Goal: Complete application form: Complete application form

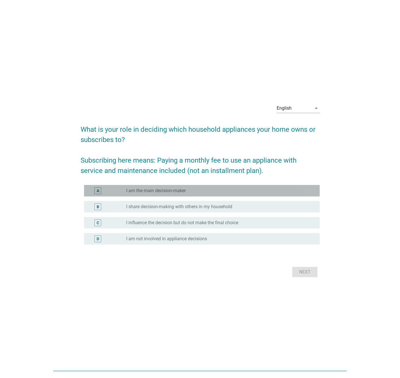
click at [157, 193] on label "I am the main decision-maker" at bounding box center [156, 191] width 60 height 6
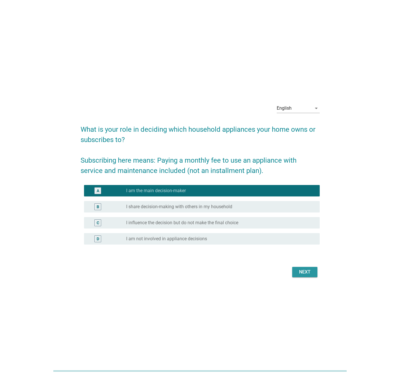
click at [298, 273] on div "Next" at bounding box center [305, 272] width 16 height 7
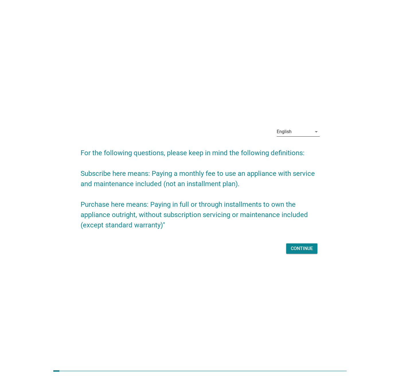
click at [292, 132] on div "English" at bounding box center [294, 131] width 35 height 9
click at [298, 149] on div "Bahasa Melayu" at bounding box center [298, 150] width 34 height 7
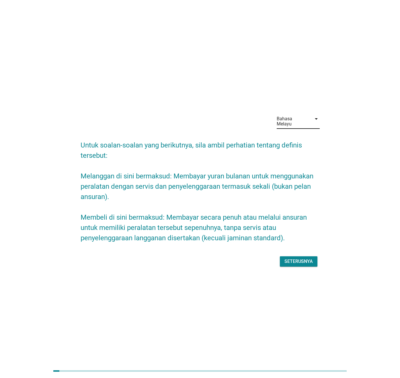
scroll to position [2, 0]
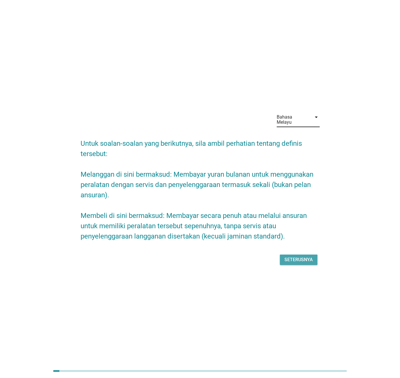
click at [292, 257] on div "Seterusnya" at bounding box center [298, 260] width 28 height 7
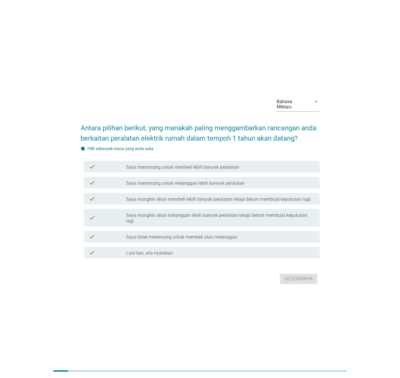
click at [175, 175] on div "check check_box_outline_blank Saya merancang untuk melanggan lebih banyak peral…" at bounding box center [200, 183] width 239 height 16
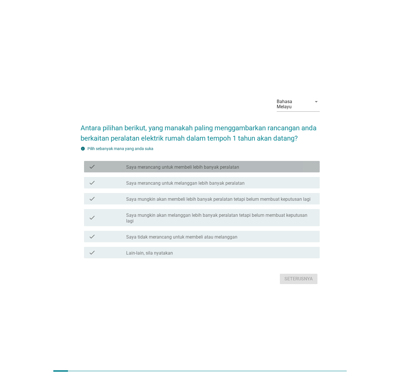
click at [181, 169] on label "Saya merancang untuk membeli lebih banyak peralatan" at bounding box center [182, 168] width 113 height 6
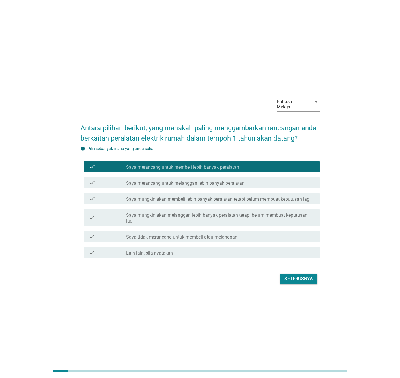
click at [304, 276] on div "Seterusnya" at bounding box center [298, 279] width 28 height 7
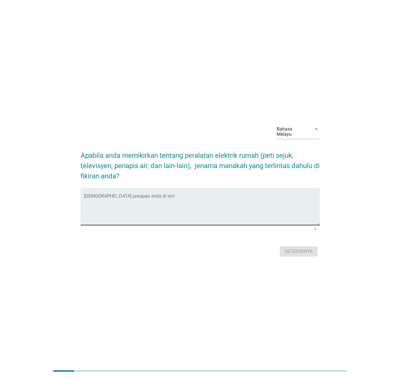
click at [228, 211] on textarea "Isikan jawapan anda di sini" at bounding box center [202, 210] width 236 height 30
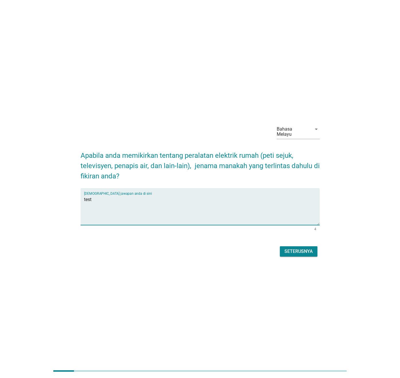
type textarea "test"
click at [300, 252] on div "Seterusnya" at bounding box center [298, 251] width 28 height 7
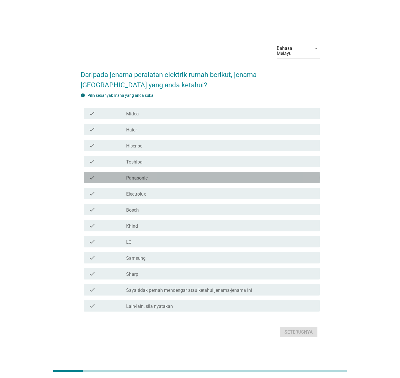
click at [152, 172] on div "check check_box_outline_blank Panasonic" at bounding box center [202, 177] width 236 height 11
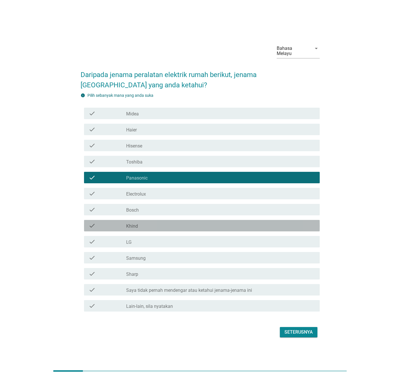
click at [131, 220] on div "check check_box_outline_blank Khind" at bounding box center [202, 225] width 236 height 11
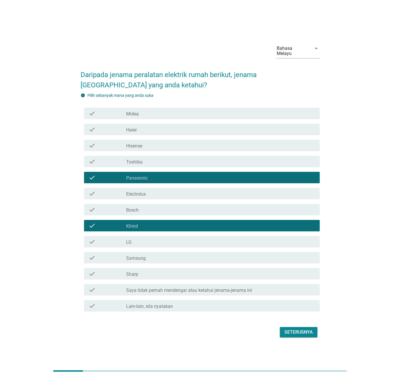
click at [143, 243] on div "check check_box_outline_blank LG" at bounding box center [202, 241] width 236 height 11
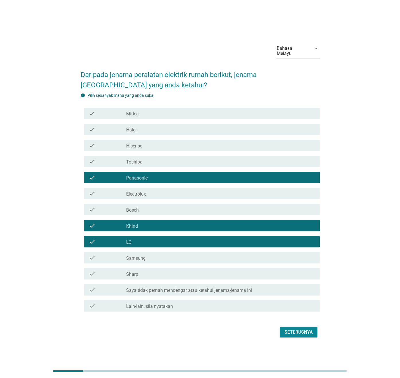
drag, startPoint x: 143, startPoint y: 254, endPoint x: 146, endPoint y: 257, distance: 4.3
click at [143, 256] on label "Samsung" at bounding box center [135, 259] width 19 height 6
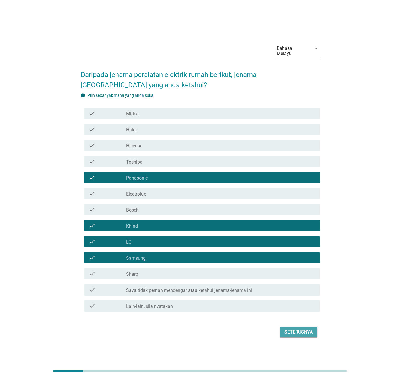
click at [293, 329] on div "Seterusnya" at bounding box center [298, 332] width 28 height 7
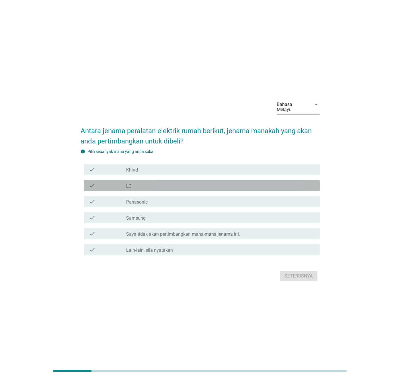
click at [135, 182] on div "check_box_outline_blank LG" at bounding box center [220, 185] width 189 height 7
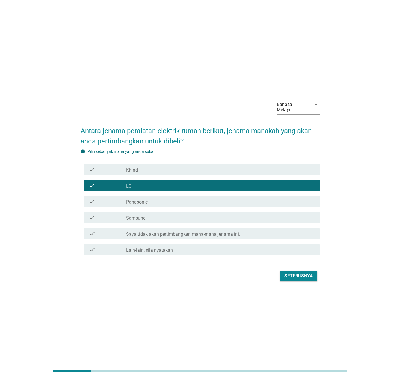
click at [195, 216] on div "check_box_outline_blank Samsung" at bounding box center [220, 217] width 189 height 7
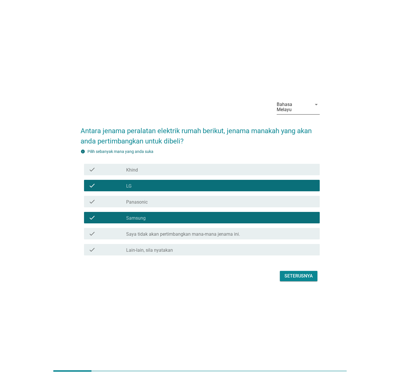
click at [291, 104] on div "Bahasa Melayu" at bounding box center [293, 107] width 32 height 10
click at [287, 112] on div "English" at bounding box center [298, 111] width 34 height 7
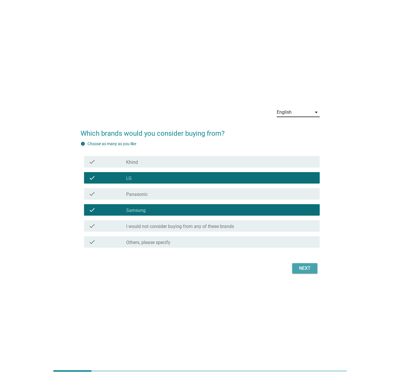
click at [304, 264] on button "Next" at bounding box center [304, 268] width 25 height 10
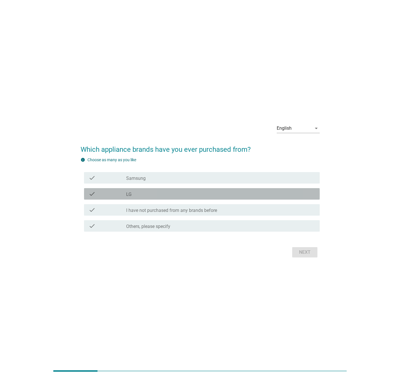
click at [144, 191] on div "check_box_outline_blank LG" at bounding box center [220, 194] width 189 height 7
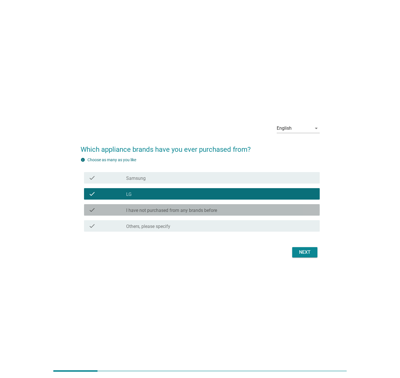
click at [151, 210] on label "I have not purchased from any brands before" at bounding box center [171, 211] width 91 height 6
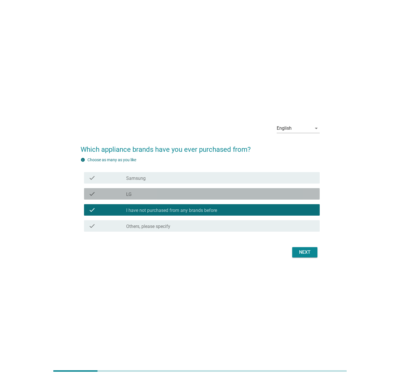
click at [146, 196] on div "check_box_outline_blank LG" at bounding box center [220, 194] width 189 height 7
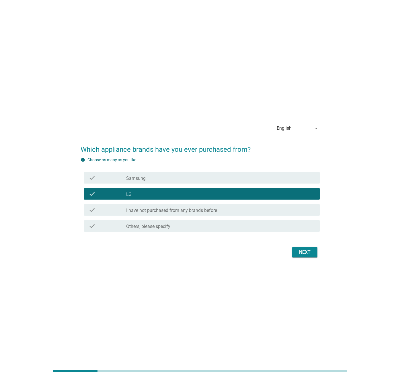
click at [147, 182] on div "check check_box Samsung" at bounding box center [202, 177] width 236 height 11
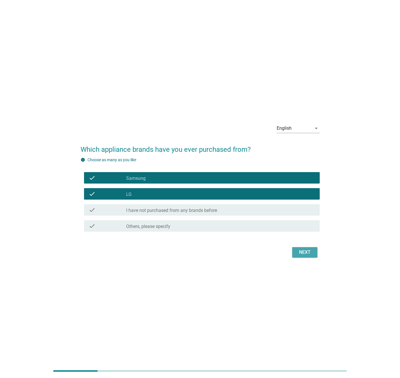
click at [295, 251] on button "Next" at bounding box center [304, 252] width 25 height 10
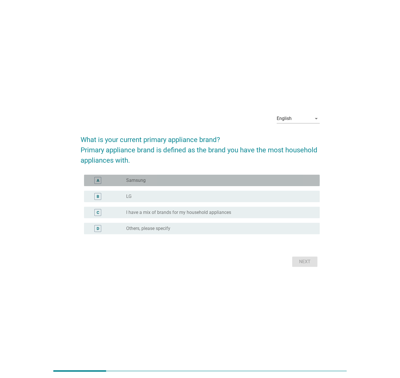
click at [142, 178] on label "Samsung" at bounding box center [135, 181] width 19 height 6
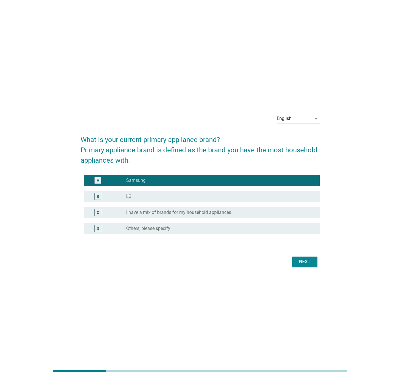
click at [303, 258] on button "Next" at bounding box center [304, 262] width 25 height 10
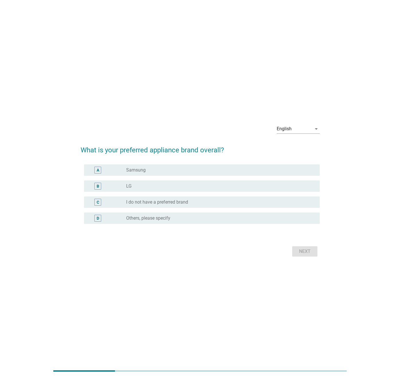
click at [145, 172] on label "Samsung" at bounding box center [135, 170] width 19 height 6
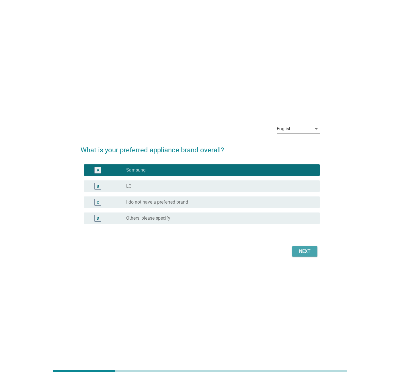
click at [302, 252] on div "Next" at bounding box center [305, 251] width 16 height 7
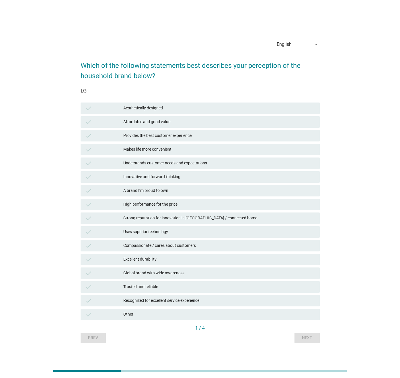
click at [173, 158] on div "check Understands customer needs and expectations" at bounding box center [200, 163] width 239 height 11
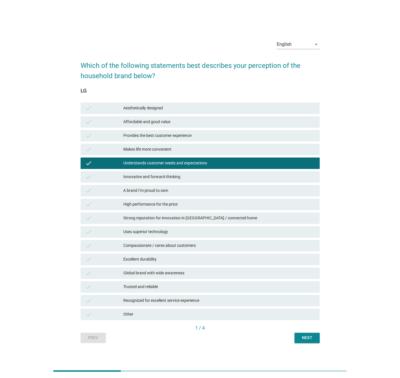
click at [171, 198] on div "check High performance for the price" at bounding box center [199, 205] width 241 height 14
click at [299, 336] on div "Next" at bounding box center [307, 338] width 16 height 6
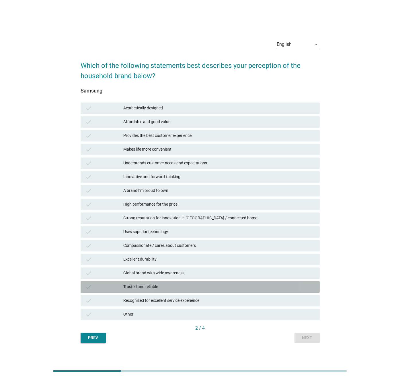
click at [199, 281] on div "check Trusted and reliable" at bounding box center [200, 286] width 239 height 11
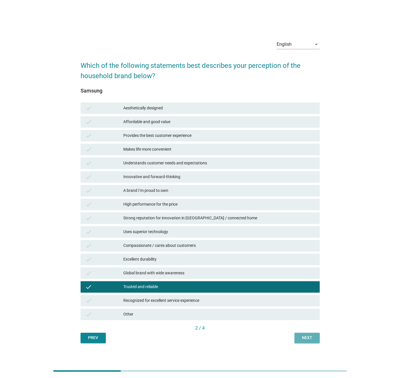
click at [300, 336] on div "Next" at bounding box center [307, 338] width 16 height 6
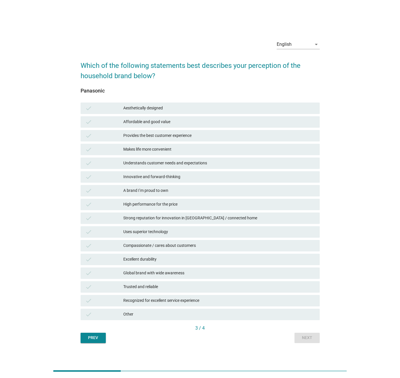
click at [179, 192] on div "A brand I’m proud to own" at bounding box center [218, 190] width 191 height 7
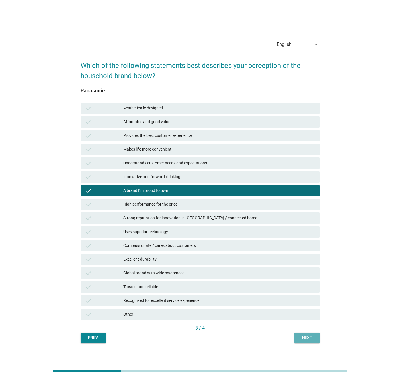
drag, startPoint x: 300, startPoint y: 335, endPoint x: 297, endPoint y: 330, distance: 5.4
click at [299, 335] on div "Next" at bounding box center [307, 338] width 16 height 6
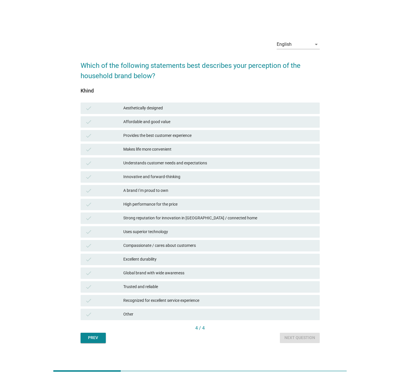
click at [185, 216] on div "Strong reputation for innovation in [GEOGRAPHIC_DATA] / connected home" at bounding box center [218, 218] width 191 height 7
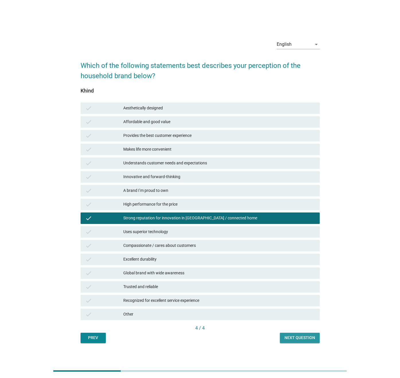
click at [290, 333] on button "Next question" at bounding box center [300, 338] width 40 height 10
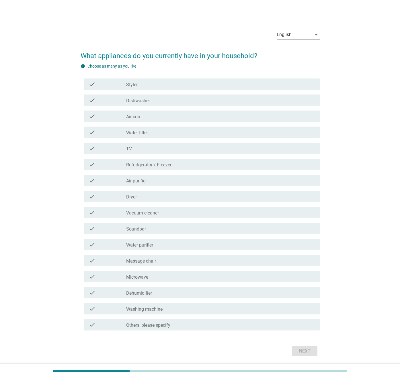
click at [124, 171] on div "check check_box_outline_blank Refridgerator / Freezer" at bounding box center [200, 165] width 239 height 16
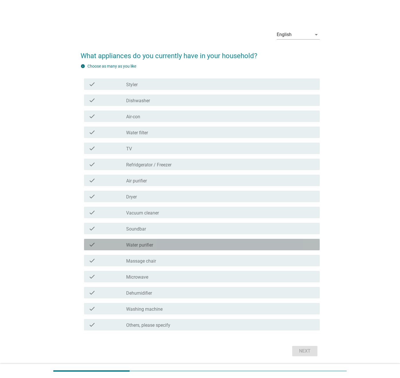
click at [148, 248] on label "Water purifier" at bounding box center [139, 246] width 27 height 6
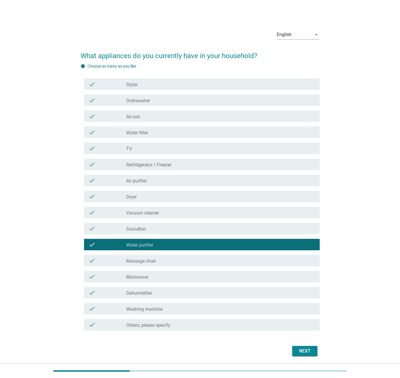
click at [143, 140] on div "check check_box_outline_blank TV" at bounding box center [200, 148] width 239 height 16
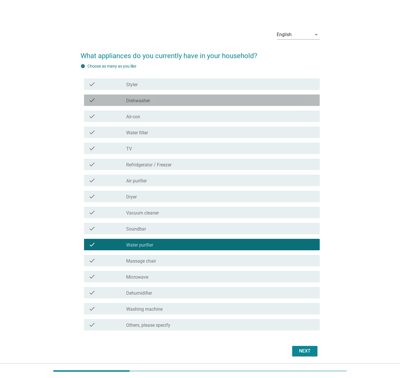
click at [152, 101] on div "check_box_outline_blank Dishwasher" at bounding box center [220, 100] width 189 height 7
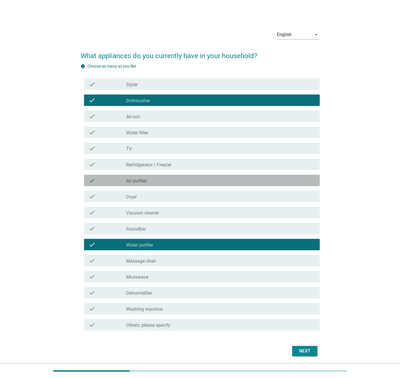
click at [161, 177] on div "check_box_outline_blank Air purifier" at bounding box center [220, 180] width 189 height 7
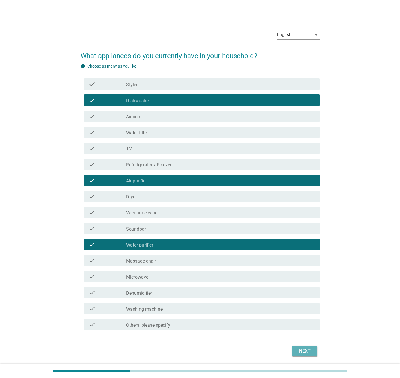
drag, startPoint x: 306, startPoint y: 353, endPoint x: 308, endPoint y: 350, distance: 3.0
click at [306, 353] on div "Next" at bounding box center [305, 351] width 16 height 7
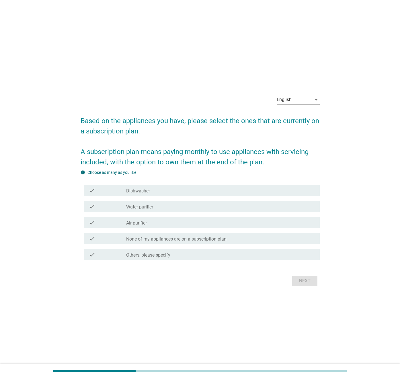
click at [123, 222] on div "check" at bounding box center [108, 222] width 38 height 7
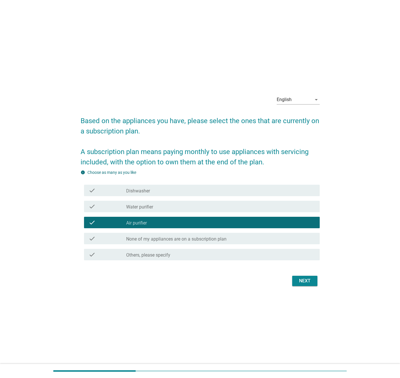
click at [122, 202] on div "check check_box_outline_blank Water purifier" at bounding box center [202, 206] width 236 height 11
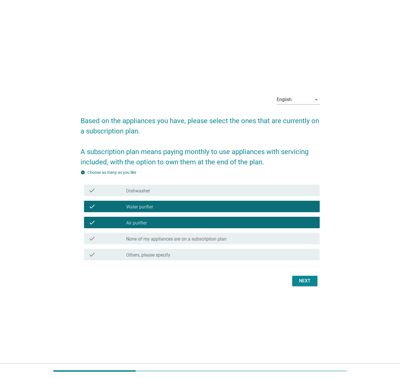
click at [297, 279] on div "Next" at bounding box center [305, 281] width 16 height 7
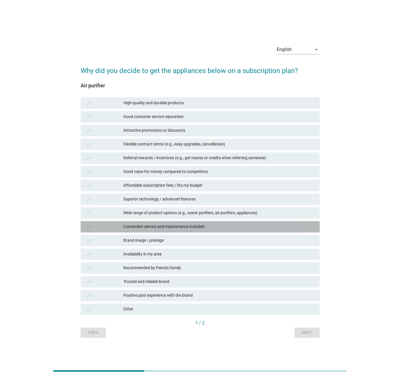
click at [177, 230] on div "Convenient service and maintenance included" at bounding box center [218, 227] width 191 height 7
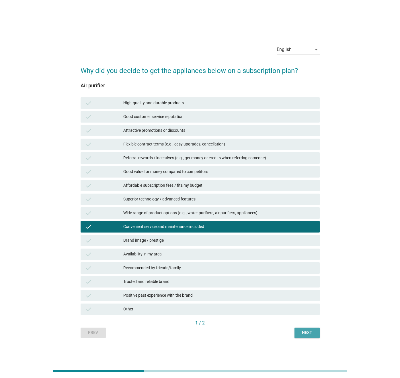
click at [300, 335] on div "Next" at bounding box center [307, 333] width 16 height 6
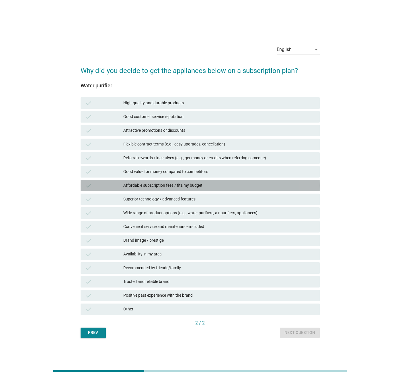
click at [169, 180] on div "check Affordable subscription fees / fits my budget" at bounding box center [200, 185] width 239 height 11
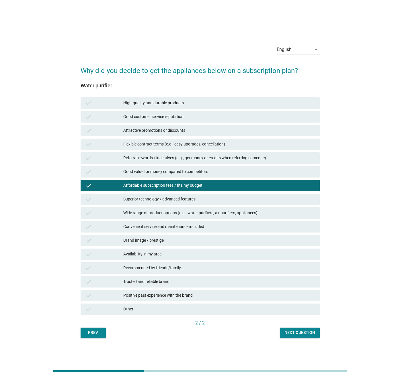
click at [302, 330] on div "Next question" at bounding box center [299, 333] width 31 height 6
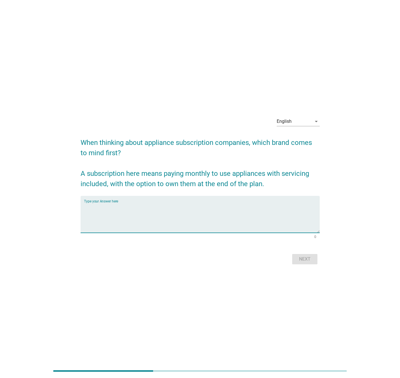
click at [146, 217] on textarea "Type your Answer here" at bounding box center [202, 218] width 236 height 30
type textarea "test"
click at [303, 261] on div "Next" at bounding box center [305, 259] width 16 height 7
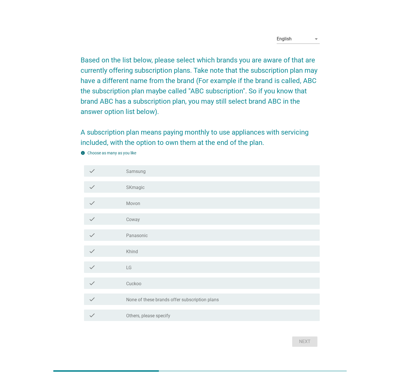
click at [167, 268] on div "check_box_outline_blank LG" at bounding box center [220, 267] width 189 height 7
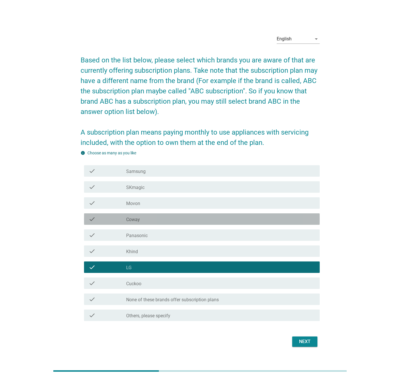
click at [163, 217] on div "check_box_outline_blank Coway" at bounding box center [220, 219] width 189 height 7
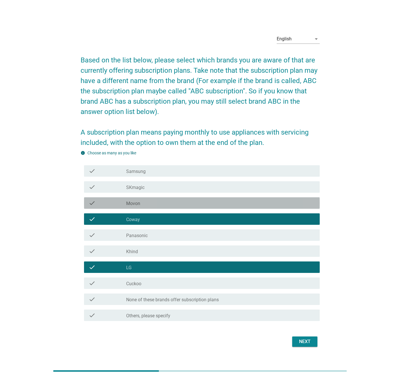
click at [162, 206] on div "check_box_outline_blank Movon" at bounding box center [220, 203] width 189 height 7
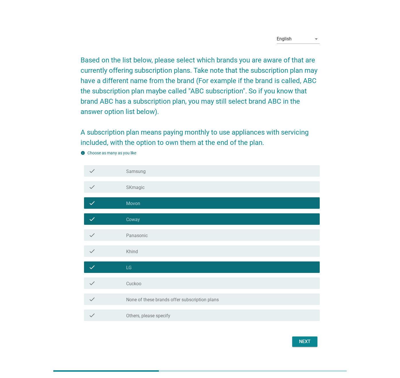
click at [158, 188] on div "check_box_outline_blank SKmagic" at bounding box center [220, 187] width 189 height 7
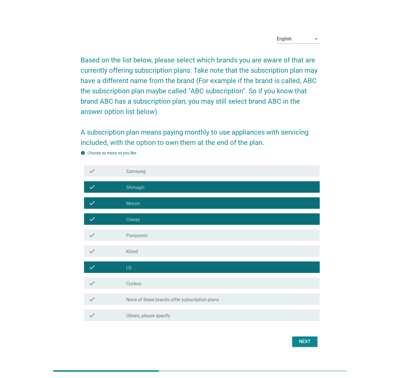
click at [176, 282] on div "check_box_outline_blank Cuckoo" at bounding box center [220, 283] width 189 height 7
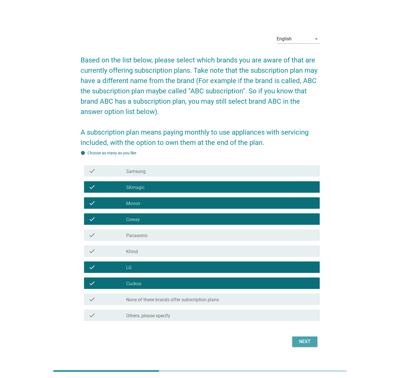
click at [297, 341] on div "Next" at bounding box center [305, 342] width 16 height 7
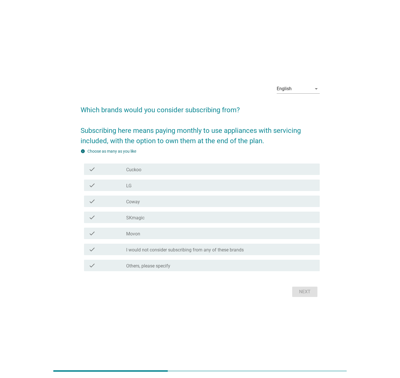
drag, startPoint x: 144, startPoint y: 172, endPoint x: 143, endPoint y: 187, distance: 14.9
click at [144, 172] on div "check_box_outline_blank Cuckoo" at bounding box center [220, 169] width 189 height 7
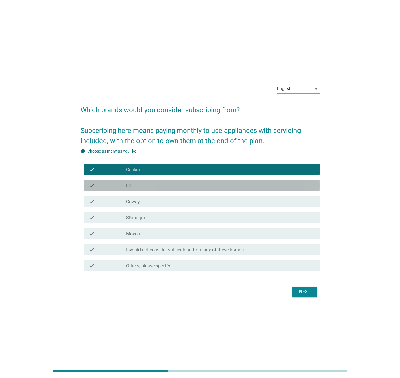
click at [141, 191] on div "check check_box LG" at bounding box center [202, 185] width 236 height 11
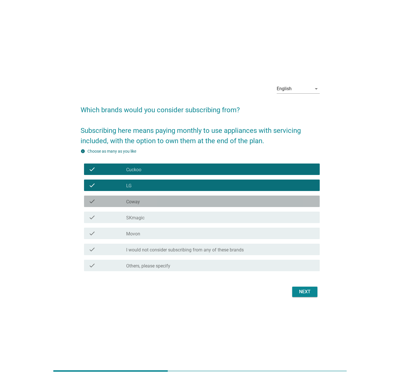
click at [138, 204] on label "Coway" at bounding box center [133, 202] width 14 height 6
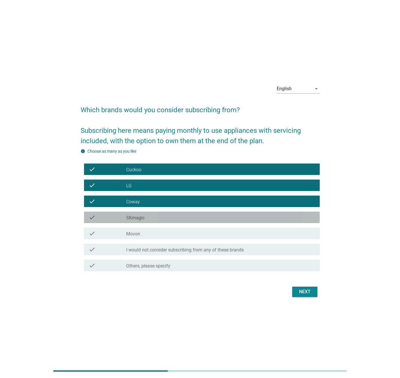
click at [136, 219] on label "SKmagic" at bounding box center [135, 218] width 18 height 6
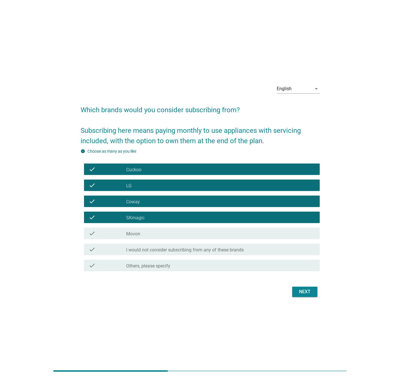
click at [135, 234] on label "Movon" at bounding box center [133, 234] width 14 height 6
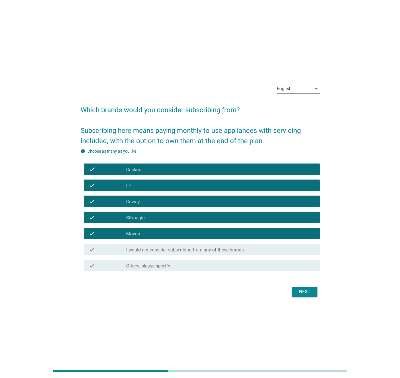
click at [308, 290] on div "Next" at bounding box center [305, 292] width 16 height 7
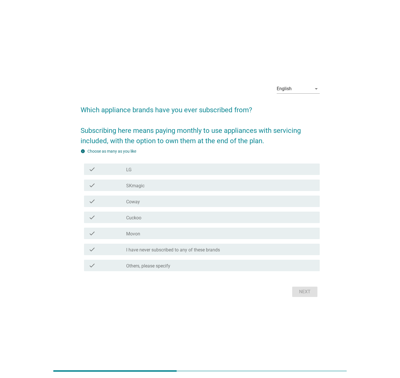
click at [204, 258] on div "check check_box Others, please specify" at bounding box center [200, 266] width 239 height 16
click at [200, 236] on div "check_box Movon" at bounding box center [220, 233] width 189 height 7
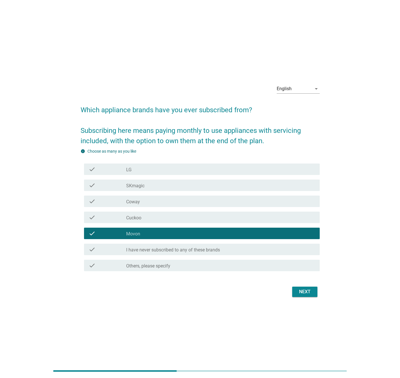
click at [193, 211] on div "check check_box Cuckoo" at bounding box center [200, 218] width 239 height 16
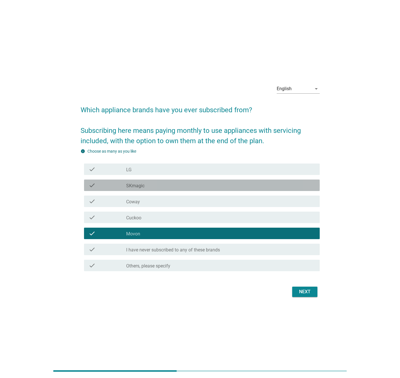
click at [183, 184] on div "check_box SKmagic" at bounding box center [220, 185] width 189 height 7
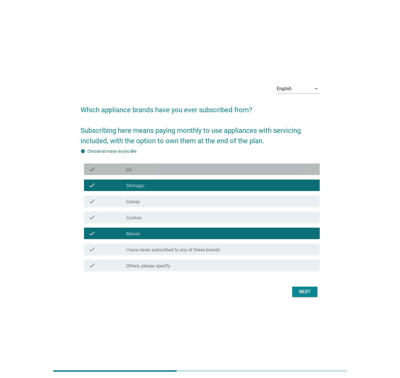
click at [179, 168] on div "check_box LG" at bounding box center [220, 169] width 189 height 7
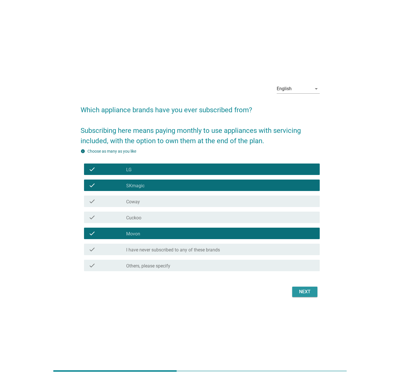
drag, startPoint x: 308, startPoint y: 296, endPoint x: 144, endPoint y: 204, distance: 188.5
click at [144, 204] on form "Which appliance brands have you ever subscribed from? Subscribing here means pa…" at bounding box center [200, 199] width 239 height 200
click at [144, 204] on div "check_box Coway" at bounding box center [220, 201] width 189 height 7
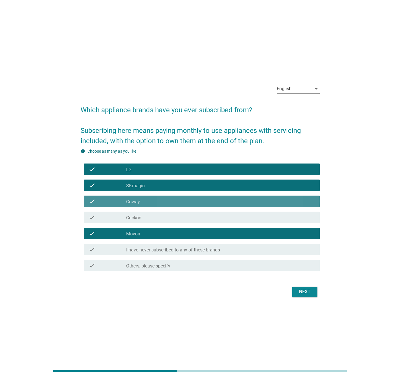
click at [142, 216] on div "check_box Cuckoo" at bounding box center [220, 217] width 189 height 7
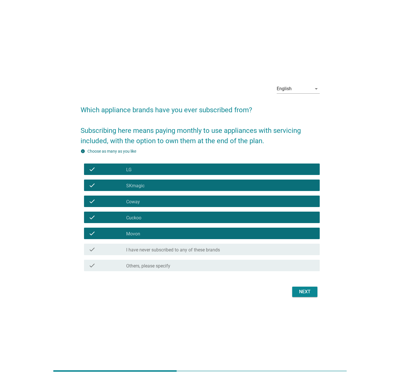
click at [302, 293] on div "Next" at bounding box center [305, 292] width 16 height 7
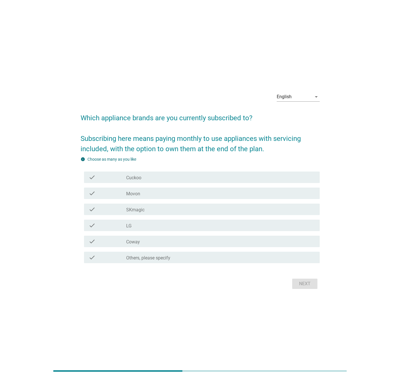
drag, startPoint x: 299, startPoint y: 93, endPoint x: 300, endPoint y: 99, distance: 5.8
click at [299, 93] on div "English" at bounding box center [294, 96] width 35 height 9
click at [299, 111] on div "Bahasa Melayu" at bounding box center [298, 115] width 34 height 14
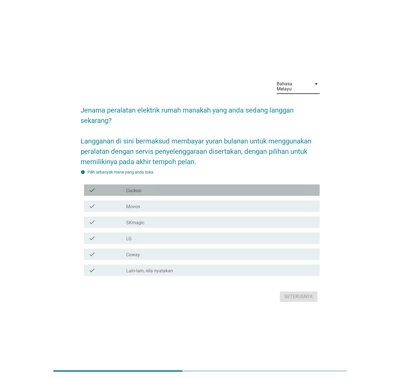
click at [178, 187] on div "check_box Cuckoo" at bounding box center [220, 190] width 189 height 7
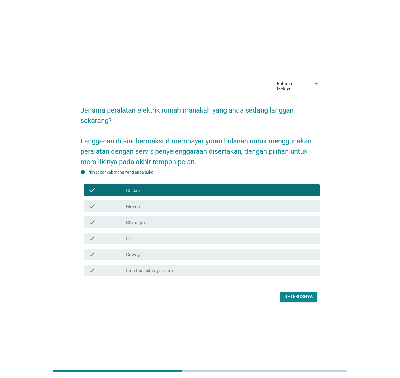
click at [175, 201] on div "check check_box Movon" at bounding box center [202, 206] width 236 height 11
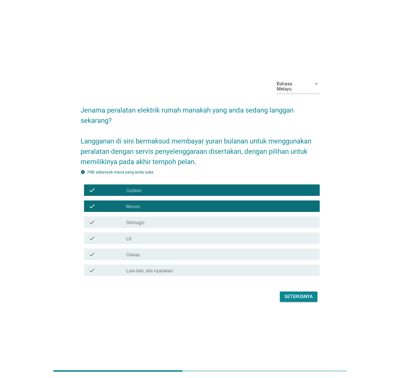
click at [171, 219] on div "check_box SKmagic" at bounding box center [220, 222] width 189 height 7
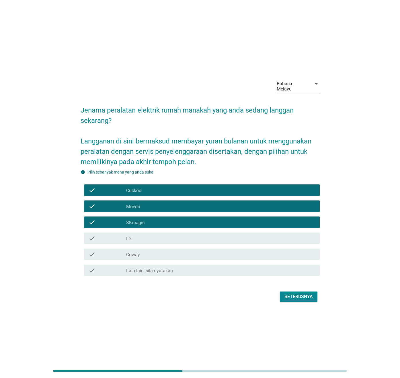
click at [167, 235] on div "check_box LG" at bounding box center [220, 238] width 189 height 7
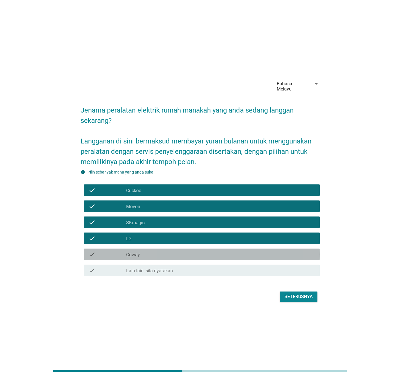
click at [166, 252] on div "check_box Coway" at bounding box center [220, 254] width 189 height 7
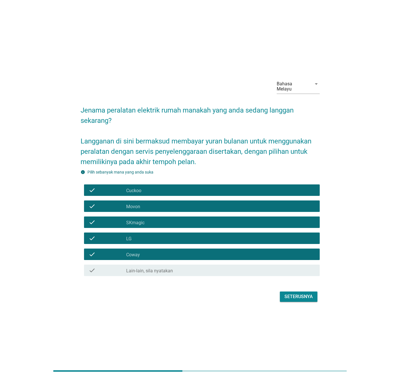
click at [305, 294] on div "Seterusnya" at bounding box center [298, 297] width 28 height 7
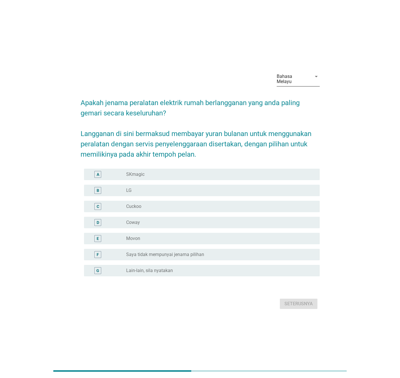
click at [308, 80] on div "Bahasa Melayu" at bounding box center [294, 79] width 35 height 14
click at [306, 84] on div "English" at bounding box center [298, 83] width 34 height 7
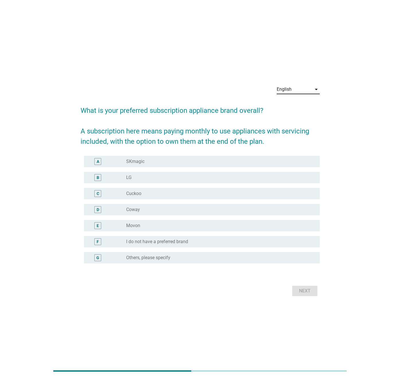
click at [281, 89] on div "English" at bounding box center [284, 89] width 15 height 5
click at [297, 106] on div "Bahasa Melayu" at bounding box center [298, 107] width 34 height 7
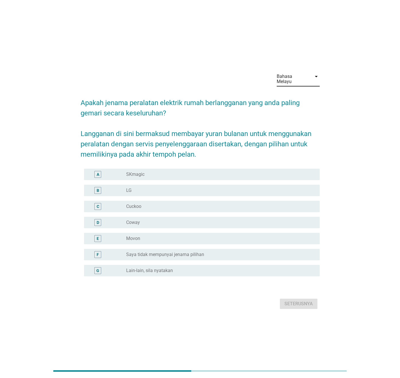
click at [326, 242] on div "Bahasa Melayu arrow_drop_down Apakah jenama peralatan elektrik rumah berlanggan…" at bounding box center [200, 189] width 372 height 253
click at [362, 201] on div "Bahasa Melayu arrow_drop_down Apakah jenama peralatan elektrik rumah berlanggan…" at bounding box center [200, 189] width 372 height 253
click at [303, 82] on div "Bahasa Melayu" at bounding box center [294, 79] width 35 height 14
click at [299, 87] on div "English" at bounding box center [298, 84] width 34 height 14
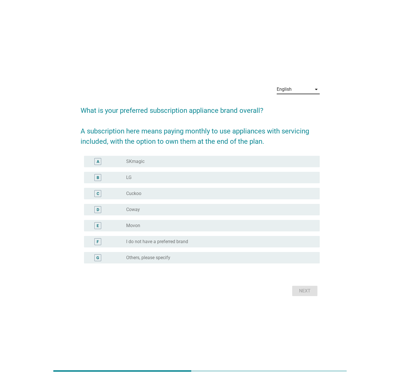
click at [148, 162] on div "radio_button_unchecked SKmagic" at bounding box center [218, 162] width 184 height 6
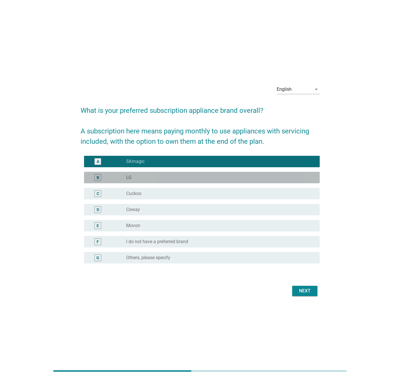
click at [146, 172] on div "B radio_button_unchecked LG" at bounding box center [202, 177] width 236 height 11
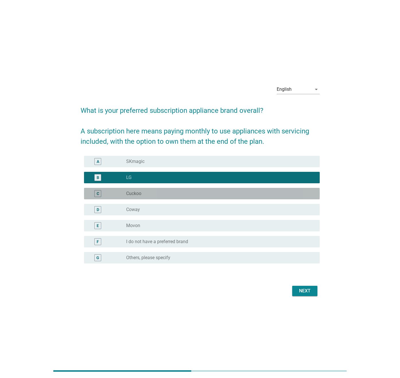
click at [147, 194] on div "radio_button_unchecked Cuckoo" at bounding box center [218, 194] width 184 height 6
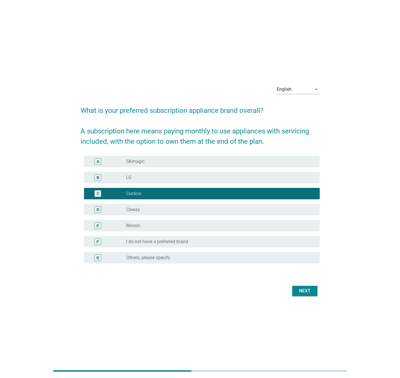
click at [152, 178] on div "radio_button_unchecked LG" at bounding box center [218, 178] width 184 height 6
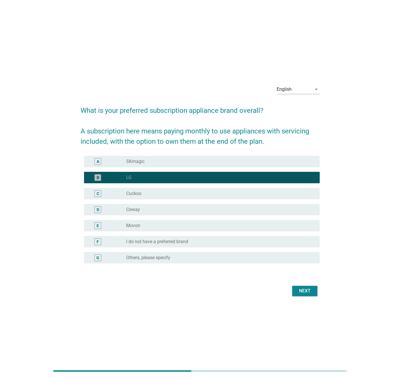
click at [243, 176] on div "radio_button_checked LG" at bounding box center [218, 178] width 184 height 6
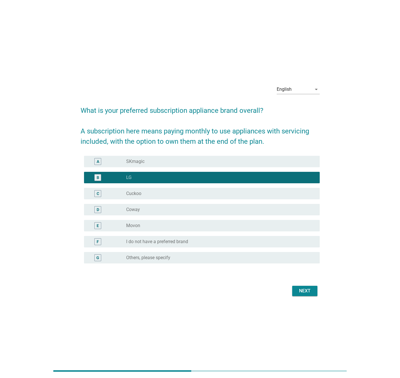
click at [352, 179] on div "English arrow_drop_down What is your preferred subscription appliance brand ove…" at bounding box center [200, 189] width 372 height 227
click at [296, 92] on div "English" at bounding box center [294, 89] width 35 height 9
click at [298, 110] on div "Bahasa Melayu" at bounding box center [298, 107] width 34 height 7
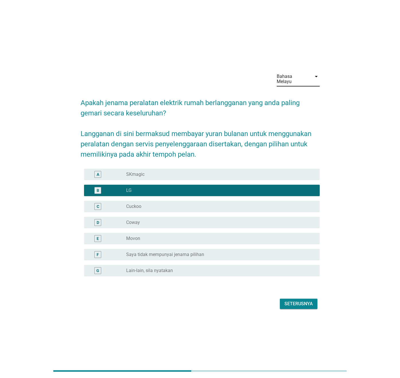
click at [292, 301] on div "Seterusnya" at bounding box center [298, 304] width 28 height 7
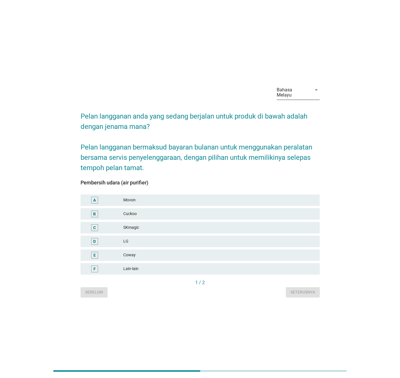
click at [290, 91] on div "Bahasa Melayu" at bounding box center [293, 92] width 32 height 10
click at [298, 99] on div "English" at bounding box center [298, 97] width 34 height 7
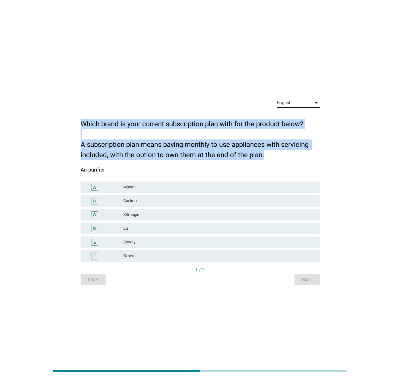
drag, startPoint x: 277, startPoint y: 153, endPoint x: 81, endPoint y: 124, distance: 198.5
click at [81, 124] on h2 "Which brand is your current subscription plan with for the product below? A sub…" at bounding box center [200, 136] width 239 height 47
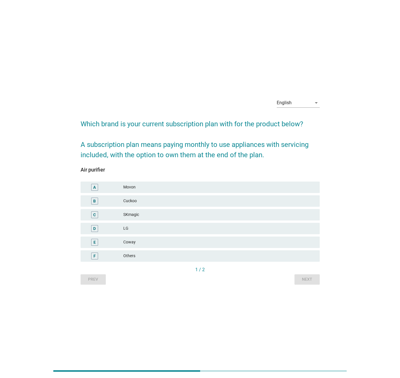
click at [71, 164] on div "English arrow_drop_down Which brand is your current subscription plan with for …" at bounding box center [200, 189] width 372 height 200
click at [188, 236] on div "E Coway" at bounding box center [199, 243] width 241 height 14
click at [191, 233] on div "D LG" at bounding box center [200, 228] width 239 height 11
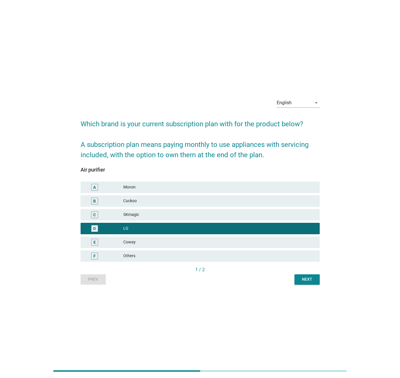
click at [307, 275] on button "Next" at bounding box center [306, 280] width 25 height 10
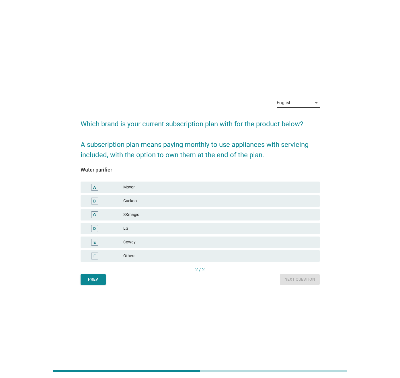
click at [300, 103] on div "English" at bounding box center [294, 102] width 35 height 9
click at [302, 120] on div "Bahasa Melayu" at bounding box center [298, 121] width 34 height 7
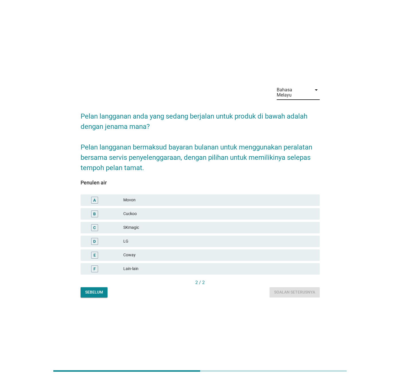
click at [289, 95] on div "Bahasa Melayu" at bounding box center [293, 92] width 32 height 10
click at [290, 101] on div "English" at bounding box center [298, 97] width 34 height 14
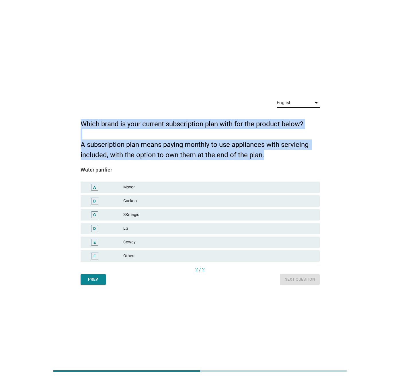
drag, startPoint x: 264, startPoint y: 153, endPoint x: 78, endPoint y: 122, distance: 189.0
click at [78, 122] on div "English arrow_drop_down Which brand is your current subscription plan with for …" at bounding box center [200, 189] width 248 height 200
copy h2 "Which brand is your current subscription plan with for the product below? A sub…"
click at [290, 102] on div "English" at bounding box center [284, 102] width 15 height 5
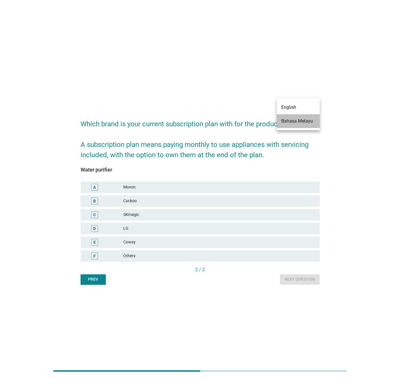
click at [298, 120] on div "Bahasa Melayu" at bounding box center [298, 121] width 34 height 7
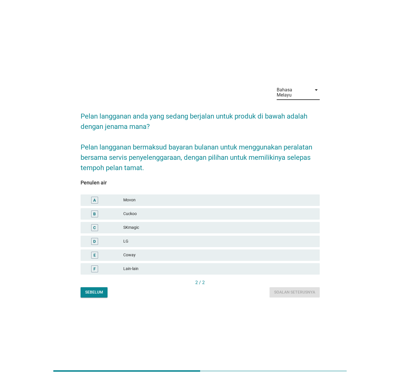
click at [188, 235] on div "D LG" at bounding box center [199, 242] width 241 height 14
click at [199, 236] on div "D LG" at bounding box center [200, 241] width 239 height 11
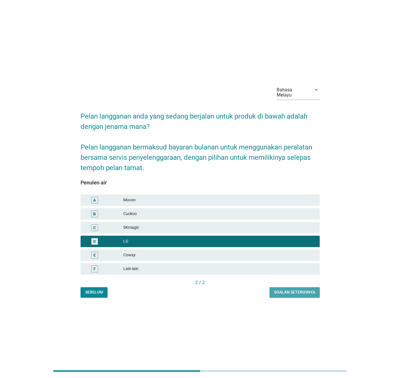
click at [284, 292] on div "Soalan seterusnya" at bounding box center [294, 293] width 41 height 6
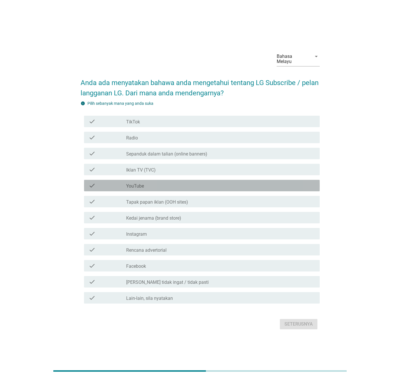
click at [253, 188] on div "check check_box_outline_blank YouTube" at bounding box center [202, 185] width 236 height 11
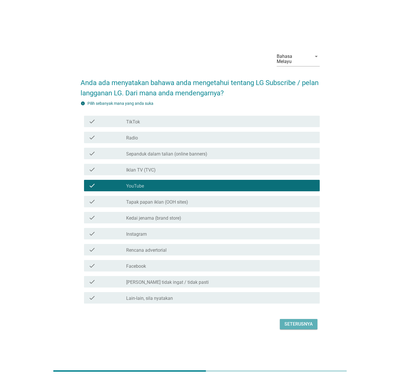
click at [285, 319] on button "Seterusnya" at bounding box center [299, 324] width 38 height 10
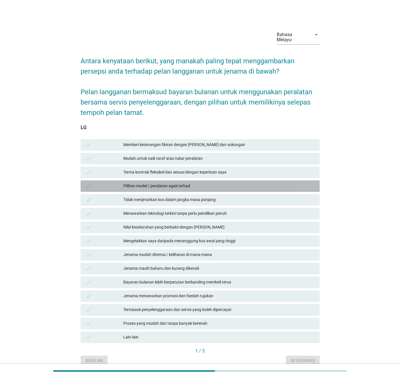
click at [141, 184] on div "Pilihan model / peralatan agak terhad" at bounding box center [218, 186] width 191 height 7
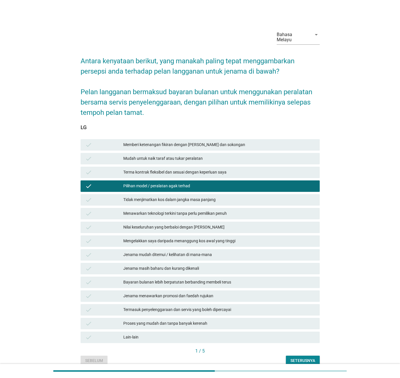
click at [176, 238] on div "Mengelakkan saya daripada menanggung kos awal yang tinggi" at bounding box center [218, 241] width 191 height 7
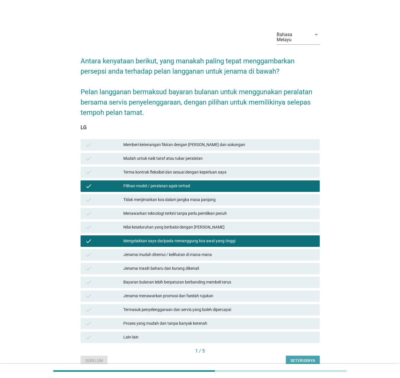
click at [288, 356] on button "Seterusnya" at bounding box center [303, 361] width 34 height 10
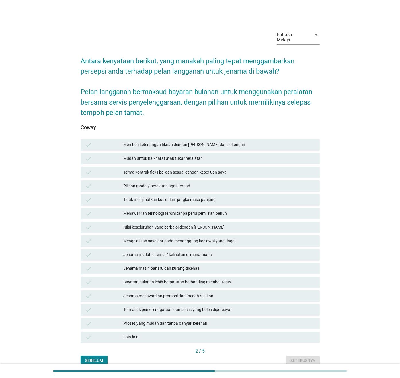
click at [186, 265] on div "Jenama masih baharu dan kurang dikenali" at bounding box center [218, 268] width 191 height 7
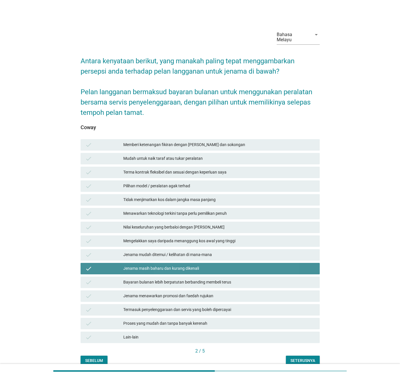
click at [239, 279] on div "Bayaran bulanan lebih berpatutan berbanding membeli terus" at bounding box center [218, 282] width 191 height 7
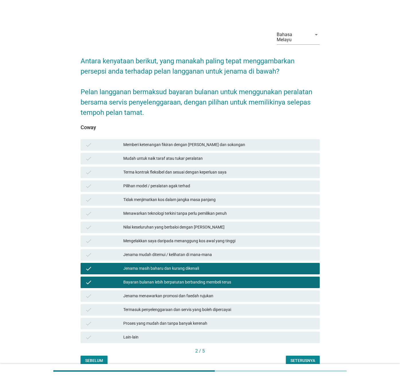
click at [293, 358] on div "Seterusnya" at bounding box center [302, 361] width 25 height 6
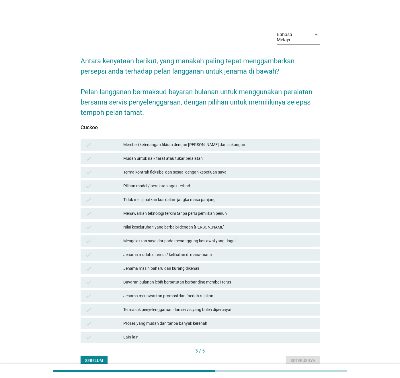
click at [212, 208] on div "check Menawarkan teknologi terkini tanpa perlu pemilikan penuh" at bounding box center [200, 213] width 239 height 11
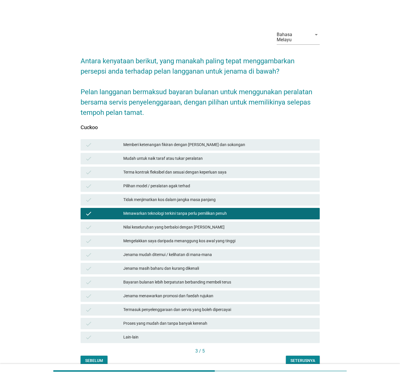
click at [214, 249] on div "check Jenama mudah ditemui / kelihatan di mana-mana" at bounding box center [200, 254] width 239 height 11
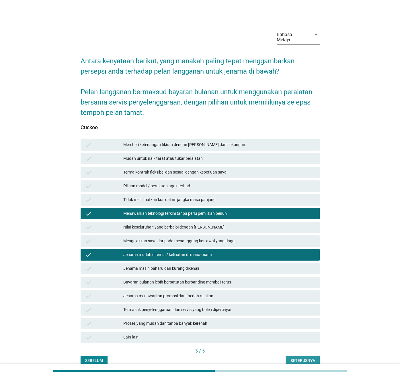
drag, startPoint x: 294, startPoint y: 356, endPoint x: 276, endPoint y: 326, distance: 34.9
click at [293, 358] on div "Seterusnya" at bounding box center [302, 361] width 25 height 6
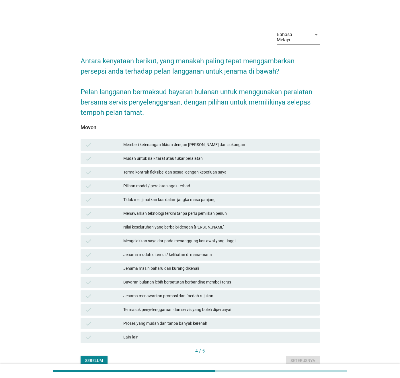
click at [204, 215] on div "check Menawarkan teknologi terkini tanpa perlu pemilikan penuh" at bounding box center [199, 214] width 241 height 14
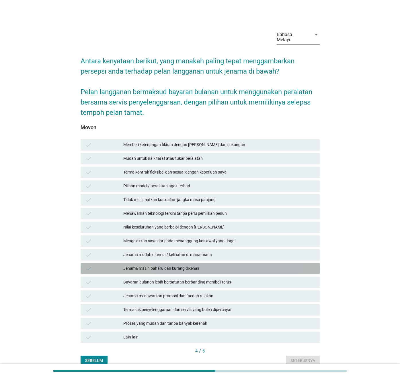
click at [212, 265] on div "Jenama masih baharu dan kurang dikenali" at bounding box center [218, 268] width 191 height 7
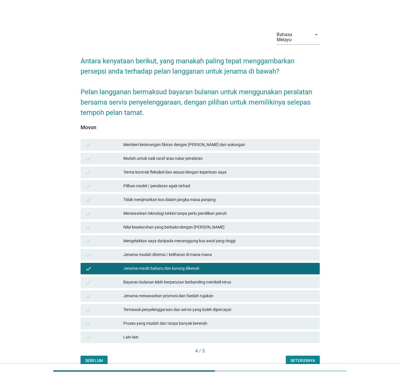
click at [182, 212] on div "check Menawarkan teknologi terkini tanpa perlu pemilikan penuh" at bounding box center [200, 213] width 239 height 11
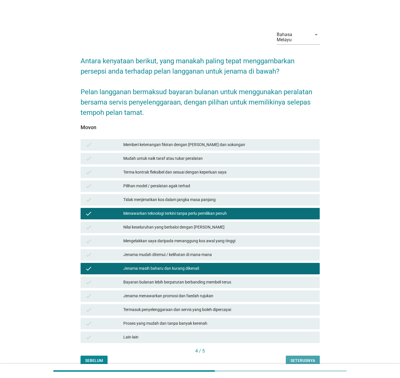
click at [296, 358] on div "Seterusnya" at bounding box center [302, 361] width 25 height 6
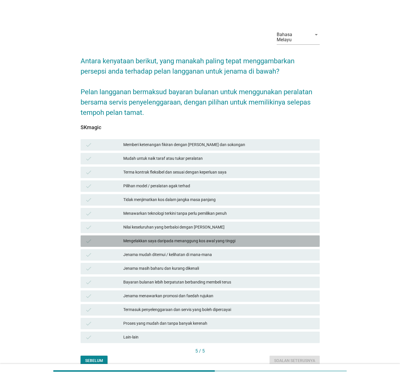
click at [207, 238] on div "Mengelakkan saya daripada menanggung kos awal yang tinggi" at bounding box center [218, 241] width 191 height 7
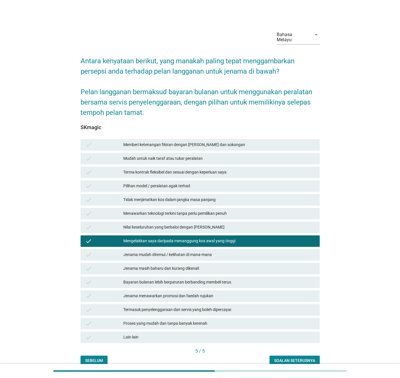
click at [184, 183] on div "Pilihan model / peralatan agak terhad" at bounding box center [218, 186] width 191 height 7
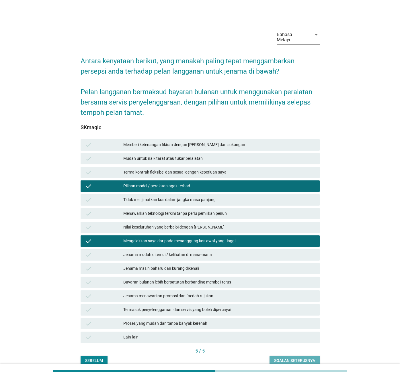
click at [291, 358] on div "Soalan seterusnya" at bounding box center [294, 361] width 41 height 6
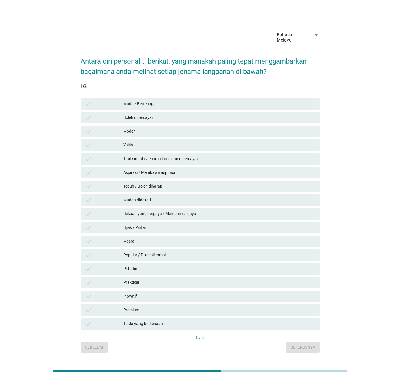
click at [153, 169] on div "Aspirasi / Membawa aspirasi" at bounding box center [218, 172] width 191 height 7
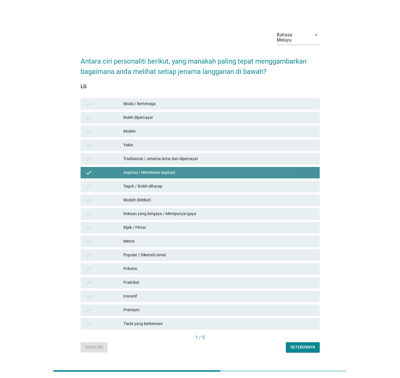
click at [169, 235] on div "check Mesra" at bounding box center [199, 242] width 241 height 14
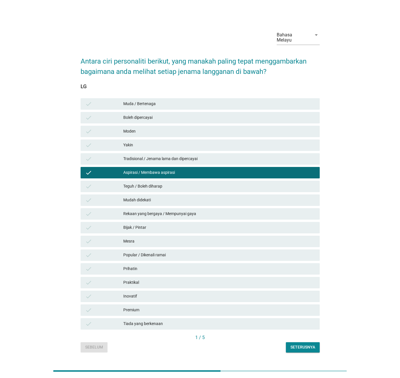
click at [296, 345] on div "Seterusnya" at bounding box center [302, 348] width 25 height 6
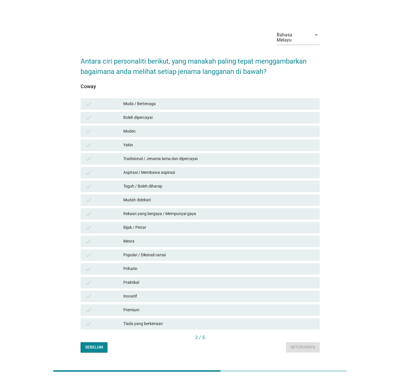
click at [208, 249] on div "check Popular / Dikenali ramai" at bounding box center [199, 256] width 241 height 14
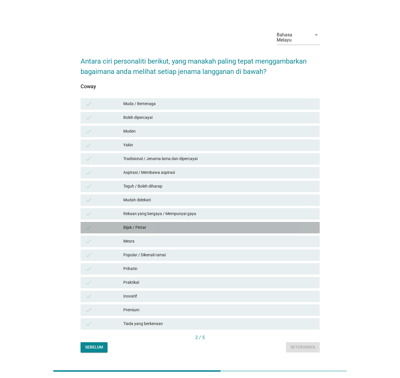
click at [207, 224] on div "Bijak / Pintar" at bounding box center [218, 227] width 191 height 7
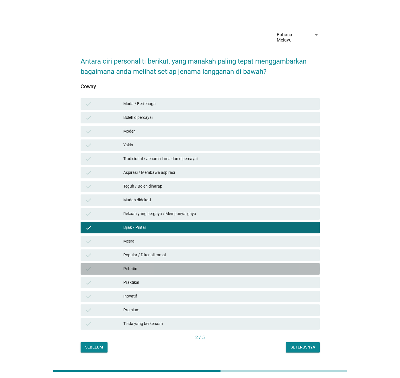
click at [195, 270] on div "check Prihatin" at bounding box center [200, 268] width 239 height 11
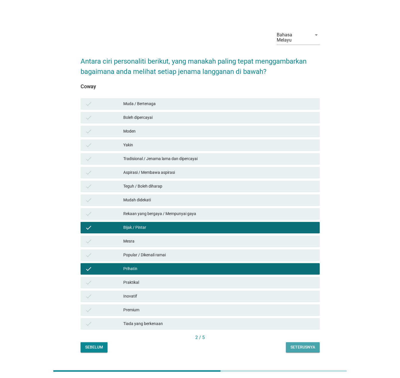
click at [301, 345] on div "Seterusnya" at bounding box center [302, 348] width 25 height 6
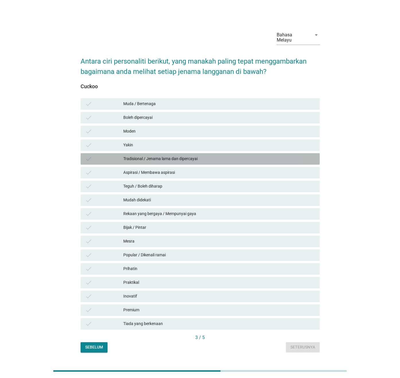
click at [188, 153] on div "check Tradisional / Jenama lama dan dipercayai" at bounding box center [200, 158] width 239 height 11
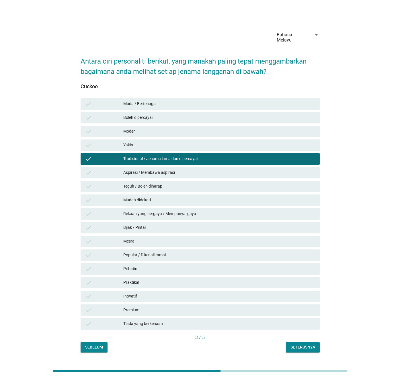
click at [176, 263] on div "check Prihatin" at bounding box center [200, 268] width 239 height 11
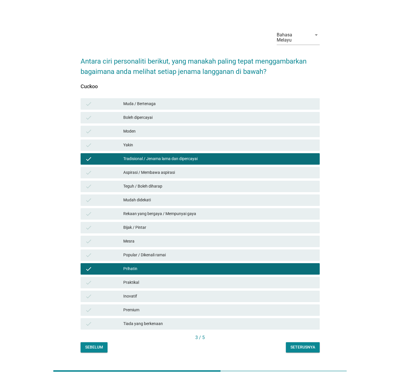
click at [296, 346] on div "Seterusnya" at bounding box center [302, 348] width 25 height 6
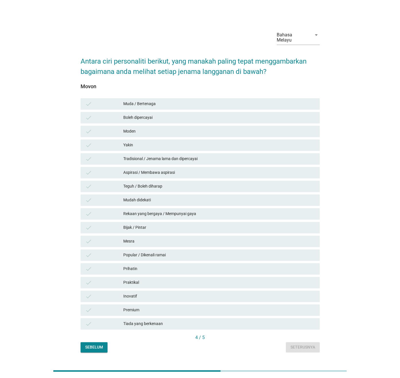
click at [162, 156] on div "Tradisional / Jenama lama dan dipercayai" at bounding box center [218, 159] width 191 height 7
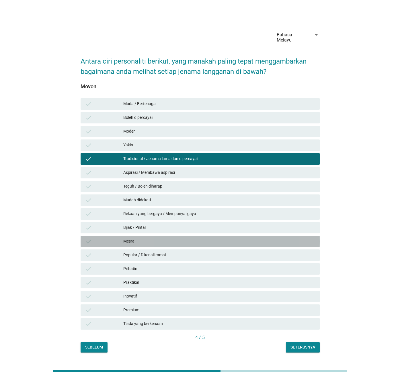
click at [168, 243] on div "check Mesra" at bounding box center [200, 241] width 239 height 11
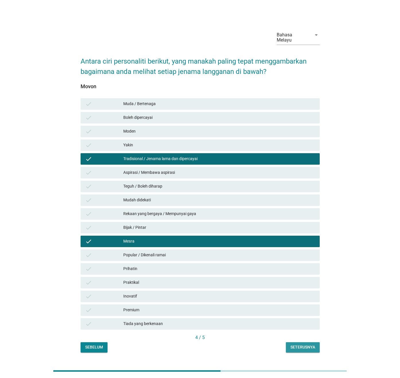
click at [299, 343] on button "Seterusnya" at bounding box center [303, 348] width 34 height 10
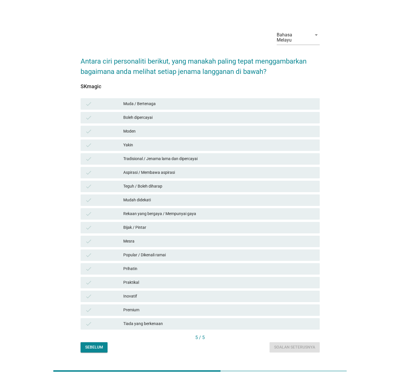
click at [204, 166] on div "check Aspirasi / Membawa aspirasi" at bounding box center [199, 173] width 241 height 14
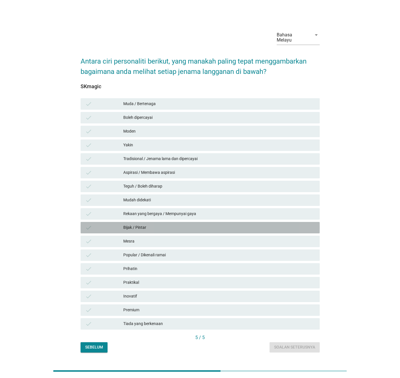
click at [193, 224] on div "Bijak / Pintar" at bounding box center [218, 227] width 191 height 7
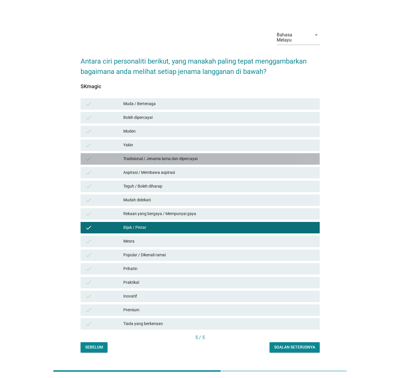
click at [158, 161] on div "check Tradisional / Jenama lama dan dipercayai" at bounding box center [200, 158] width 239 height 11
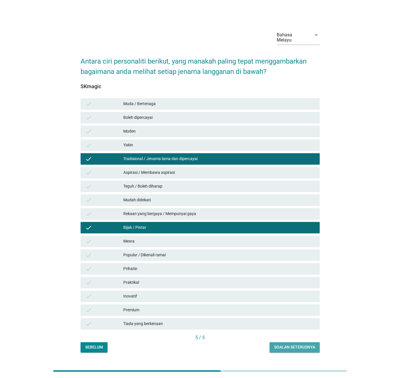
click at [299, 343] on button "Soalan seterusnya" at bounding box center [294, 348] width 50 height 10
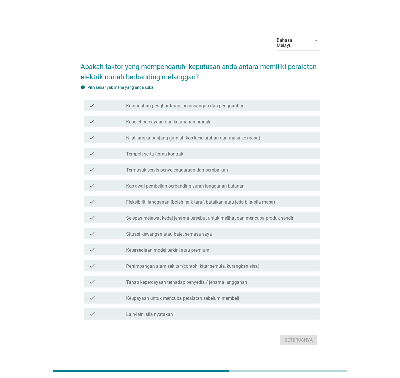
click at [288, 45] on div "Bahasa Melayu" at bounding box center [293, 43] width 32 height 10
click at [291, 50] on div "English" at bounding box center [298, 47] width 34 height 7
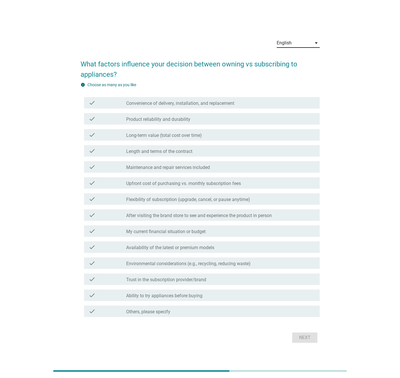
click at [278, 189] on div "check check_box_outline_blank Upfront cost of purchasing vs. monthly subscripti…" at bounding box center [200, 183] width 239 height 16
click at [254, 208] on div "check check_box_outline_blank After visiting the brand store to see and experie…" at bounding box center [200, 215] width 239 height 16
click at [174, 211] on div "check check_box_outline_blank After visiting the brand store to see and experie…" at bounding box center [202, 215] width 236 height 11
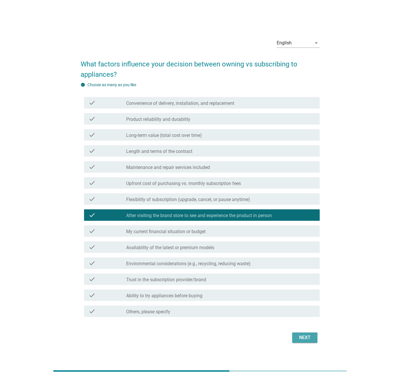
click at [301, 337] on div "Next" at bounding box center [305, 338] width 16 height 7
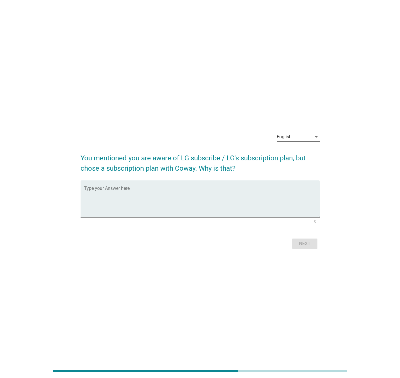
click at [299, 138] on div "English" at bounding box center [294, 136] width 35 height 9
click at [303, 157] on div "Bahasa Melayu" at bounding box center [298, 155] width 34 height 7
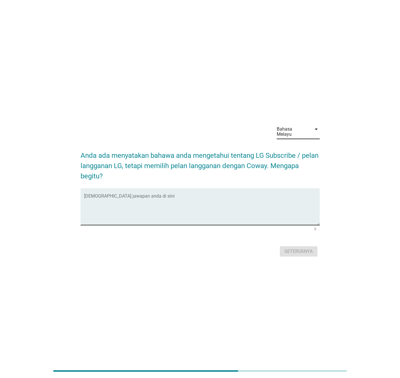
click at [220, 209] on textarea "Isikan jawapan anda di sini" at bounding box center [202, 210] width 236 height 30
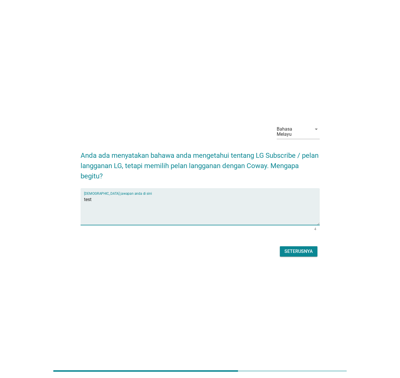
type textarea "test"
click at [285, 249] on div "Seterusnya" at bounding box center [298, 251] width 28 height 7
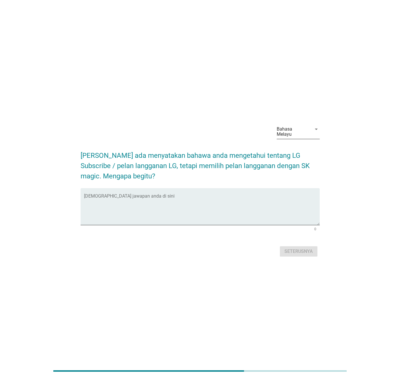
click at [295, 130] on div "Bahasa Melayu" at bounding box center [293, 132] width 32 height 10
click at [291, 140] on div "English" at bounding box center [298, 136] width 34 height 7
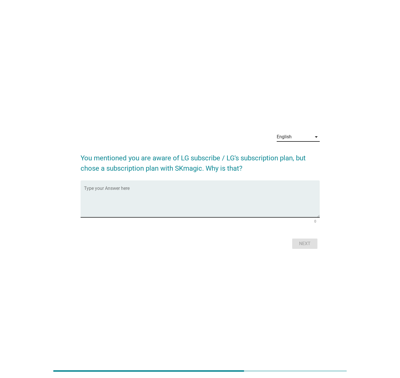
click at [252, 190] on textarea "Type your Answer here" at bounding box center [202, 202] width 236 height 30
type textarea "test"
click at [311, 244] on div "Next" at bounding box center [305, 243] width 16 height 7
click at [296, 133] on div "English" at bounding box center [294, 136] width 35 height 9
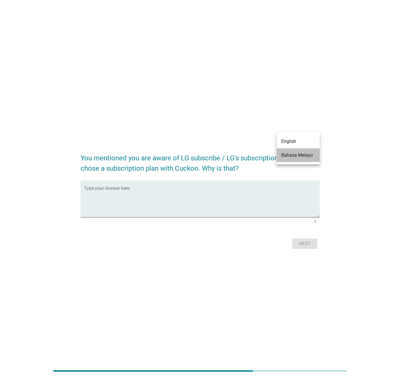
click at [295, 152] on div "Bahasa Melayu" at bounding box center [298, 155] width 34 height 7
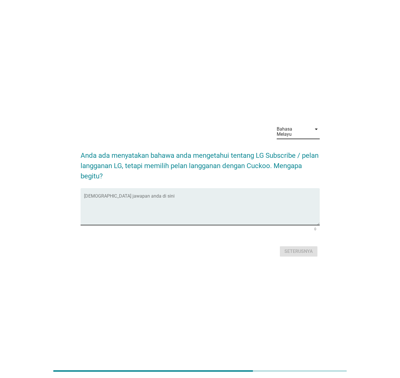
click at [191, 190] on div "[DEMOGRAPHIC_DATA] jawapan anda di sini" at bounding box center [202, 206] width 236 height 37
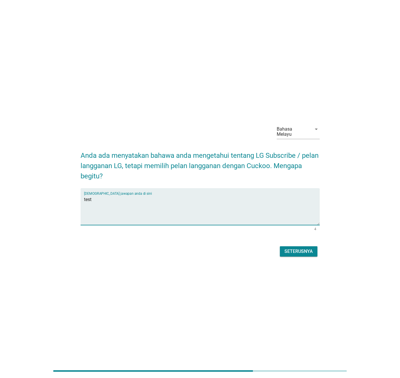
type textarea "test"
click at [295, 250] on div "Seterusnya" at bounding box center [298, 251] width 28 height 7
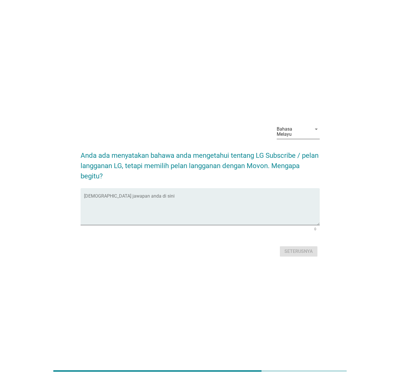
click at [295, 131] on div "Bahasa Melayu" at bounding box center [293, 132] width 32 height 10
click at [296, 139] on div "English" at bounding box center [298, 136] width 34 height 7
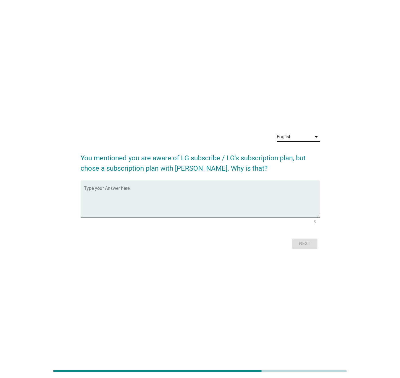
click at [301, 133] on div "English" at bounding box center [294, 136] width 35 height 9
click at [297, 153] on div "Bahasa Melayu" at bounding box center [298, 155] width 34 height 7
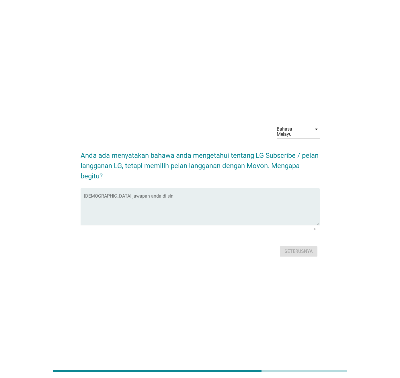
click at [306, 130] on div "Bahasa Melayu" at bounding box center [293, 132] width 32 height 10
click at [304, 136] on div "English" at bounding box center [298, 136] width 34 height 7
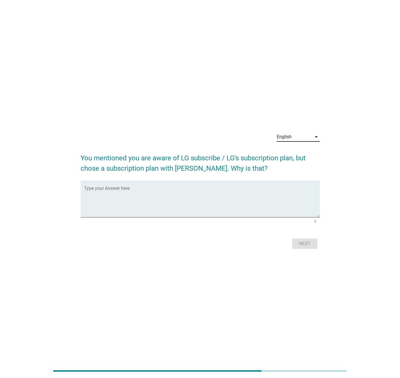
click at [307, 131] on div "English arrow_drop_down" at bounding box center [298, 138] width 43 height 18
click at [307, 134] on div "English" at bounding box center [294, 136] width 35 height 9
click at [300, 155] on div "Bahasa Melayu" at bounding box center [298, 155] width 34 height 7
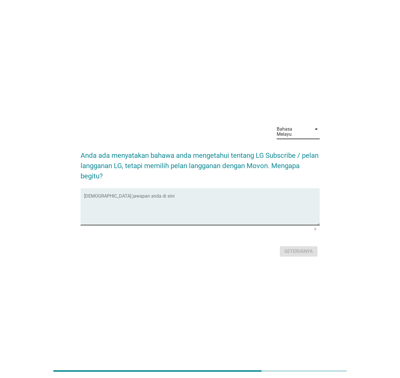
click at [190, 207] on textarea "Isikan jawapan anda di sini" at bounding box center [202, 210] width 236 height 30
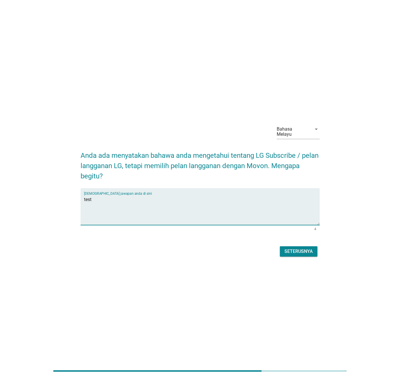
type textarea "test"
click at [310, 250] on div "Seterusnya" at bounding box center [298, 251] width 28 height 7
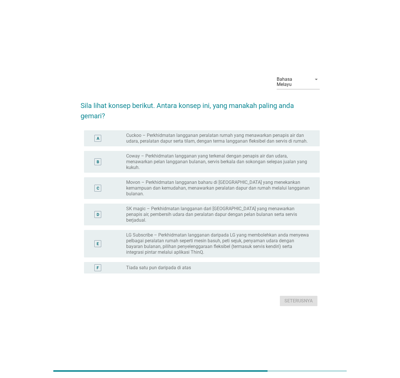
click at [262, 233] on label "LG Subscribe – Perkhidmatan langganan daripada LG yang membolehkan anda menyewa…" at bounding box center [218, 243] width 184 height 23
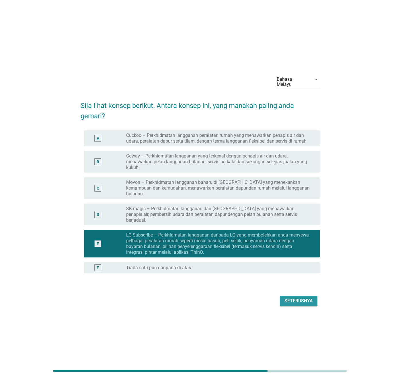
click at [290, 298] on div "Seterusnya" at bounding box center [298, 301] width 28 height 7
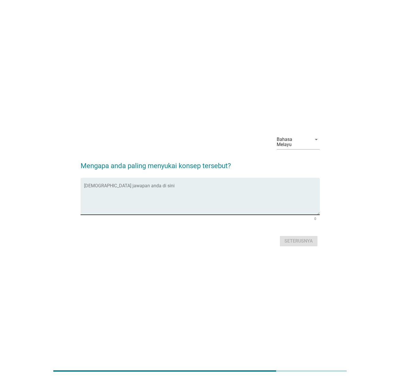
click at [230, 201] on textarea "Isikan jawapan anda di sini" at bounding box center [202, 200] width 236 height 30
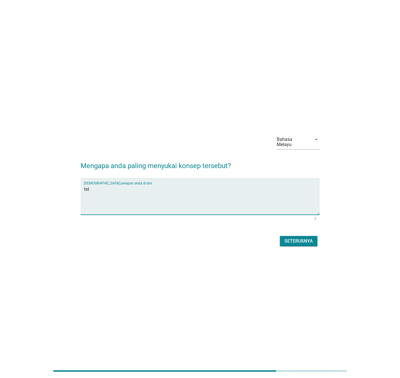
type textarea "tst"
click at [293, 236] on button "Seterusnya" at bounding box center [299, 241] width 38 height 10
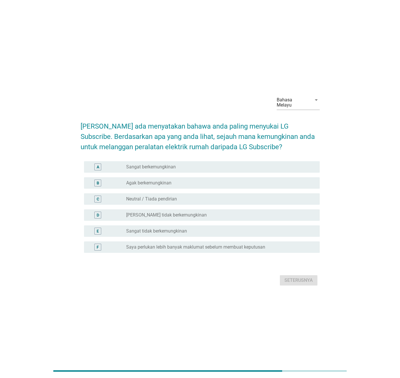
click at [204, 239] on div "F radio_button_unchecked Saya perlukan lebih banyak maklumat sebelum membuat ke…" at bounding box center [200, 247] width 239 height 16
click at [207, 233] on div "E radio_button_unchecked Sangat tidak berkemungkinan" at bounding box center [202, 231] width 236 height 11
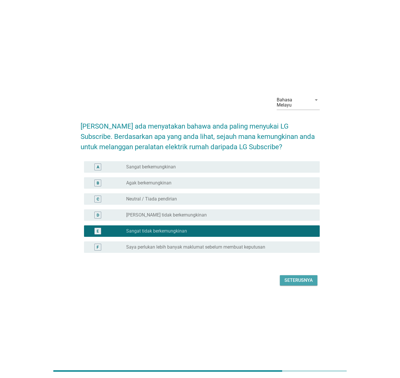
click at [299, 277] on div "Seterusnya" at bounding box center [298, 280] width 28 height 7
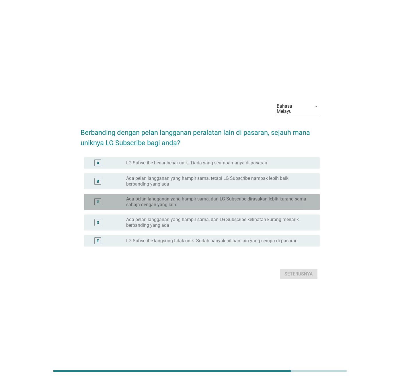
click at [181, 196] on label "Ada pelan langganan yang hampir sama, dan LG Subscribe dirasakan lebih kurang s…" at bounding box center [218, 201] width 184 height 11
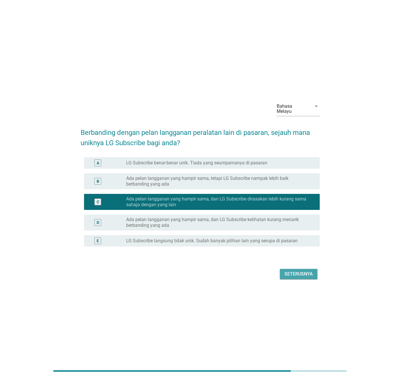
click at [291, 271] on div "Seterusnya" at bounding box center [298, 274] width 28 height 7
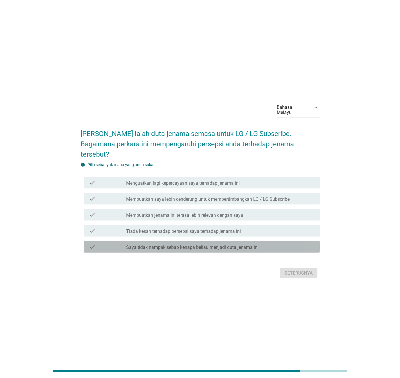
click at [243, 241] on div "check check_box_outline_blank [PERSON_NAME] tidak nampak sebab kenapa beliau me…" at bounding box center [202, 246] width 236 height 11
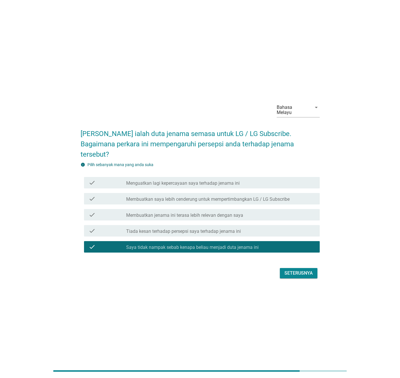
click at [291, 270] on div "Seterusnya" at bounding box center [298, 273] width 28 height 7
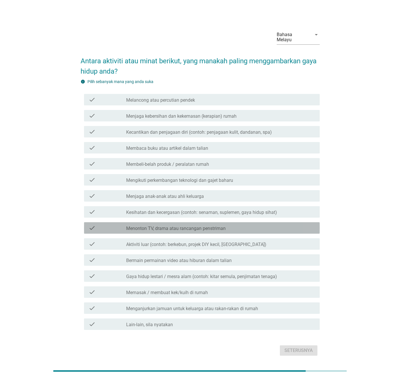
click at [128, 226] on label "Menonton TV, drama atau rancangan penstriman" at bounding box center [175, 229] width 99 height 6
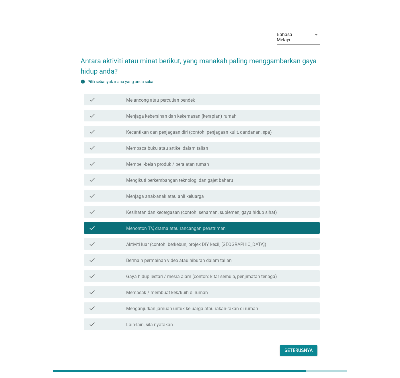
click at [141, 190] on div "check check_box_outline_blank Menjaga anak-anak atau ahli keluarga" at bounding box center [202, 195] width 236 height 11
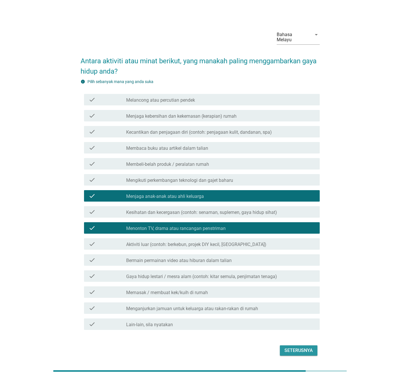
drag, startPoint x: 301, startPoint y: 344, endPoint x: 308, endPoint y: 339, distance: 8.8
click at [308, 344] on div "Seterusnya" at bounding box center [200, 351] width 239 height 14
click at [306, 349] on div "Seterusnya" at bounding box center [298, 350] width 28 height 7
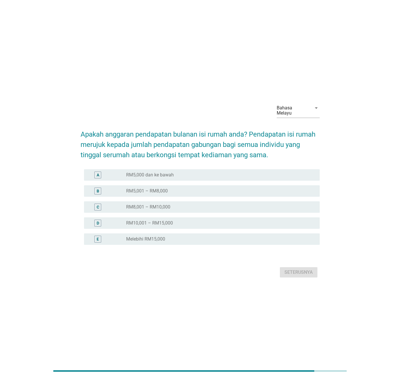
click at [126, 204] on div "C" at bounding box center [108, 207] width 38 height 7
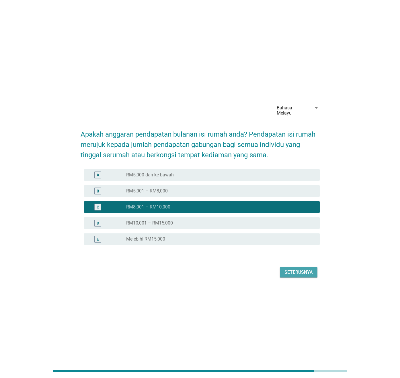
click at [295, 269] on div "Seterusnya" at bounding box center [298, 272] width 28 height 7
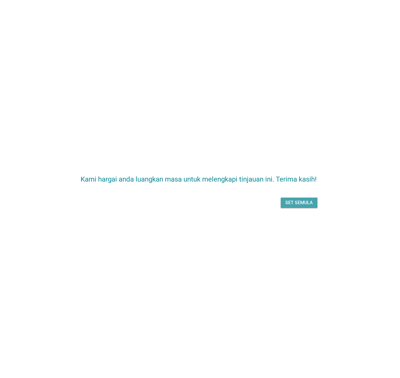
click at [289, 207] on button "Set semula" at bounding box center [299, 203] width 37 height 10
